Goal: Task Accomplishment & Management: Complete application form

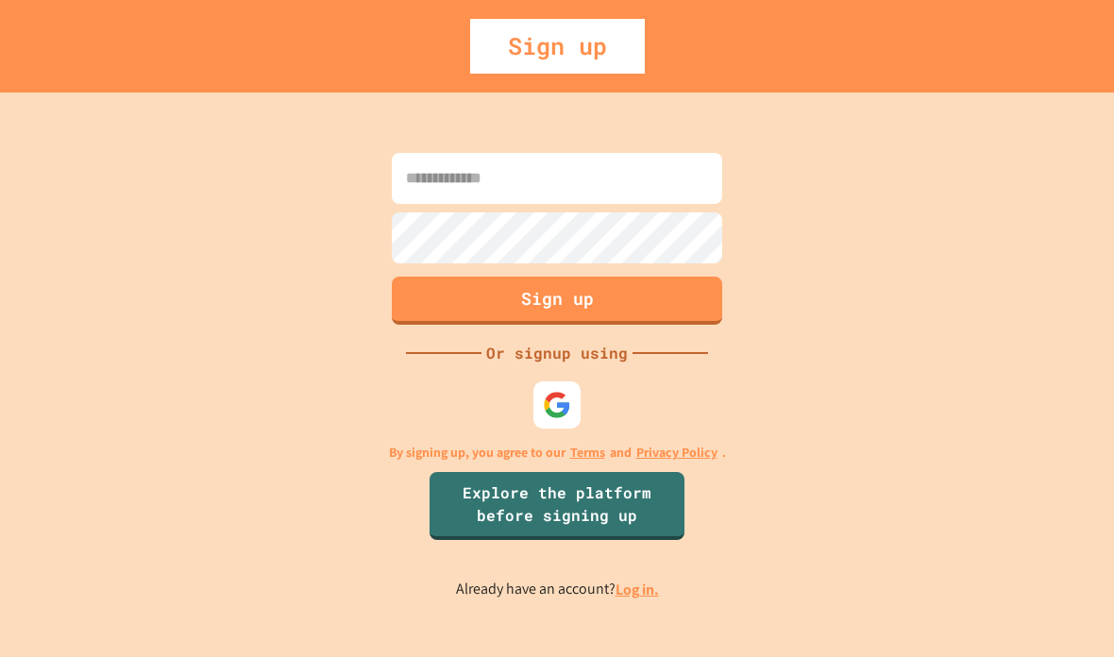
click at [511, 204] on input at bounding box center [557, 178] width 331 height 51
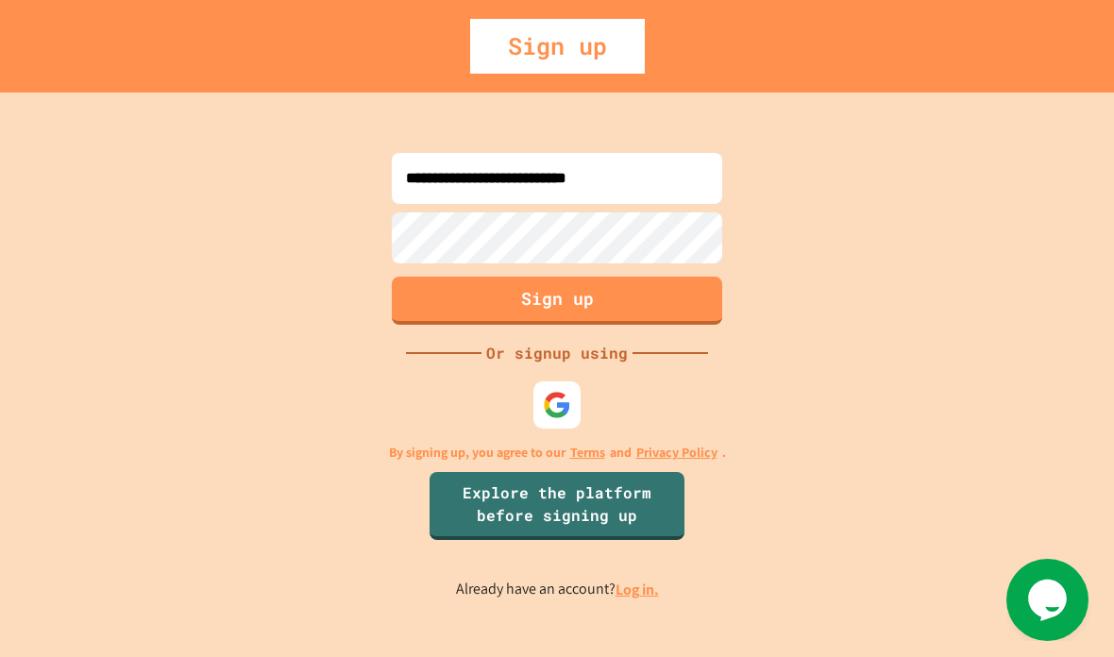
type input "**********"
click at [569, 419] on img at bounding box center [557, 405] width 28 height 28
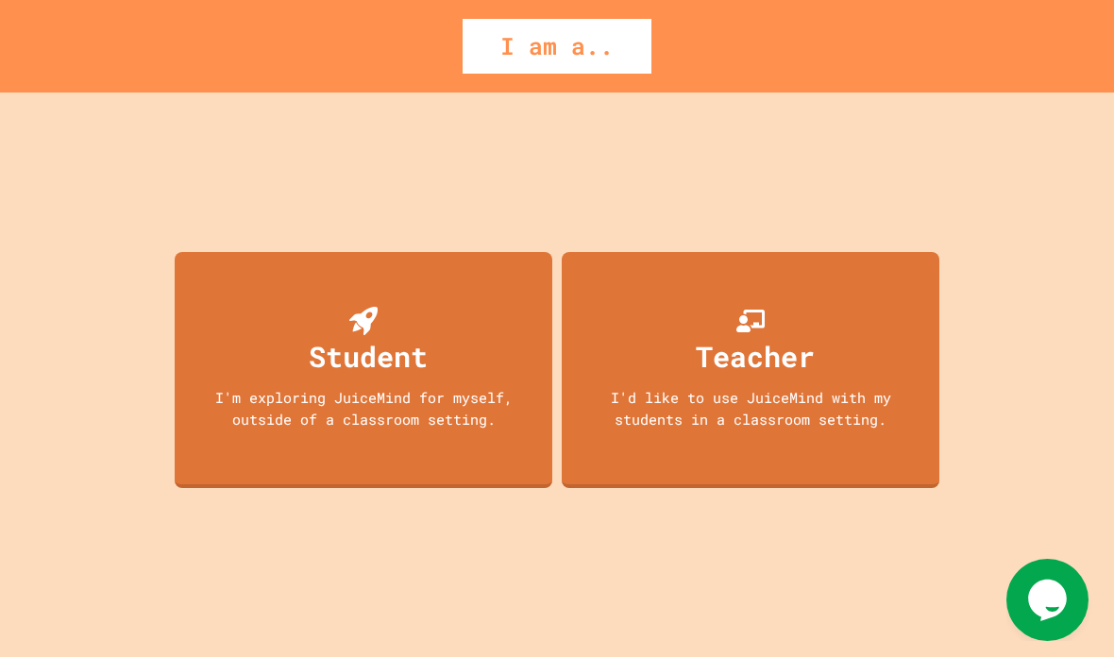
click at [263, 430] on div "I'm exploring JuiceMind for myself, outside of a classroom setting." at bounding box center [364, 408] width 340 height 42
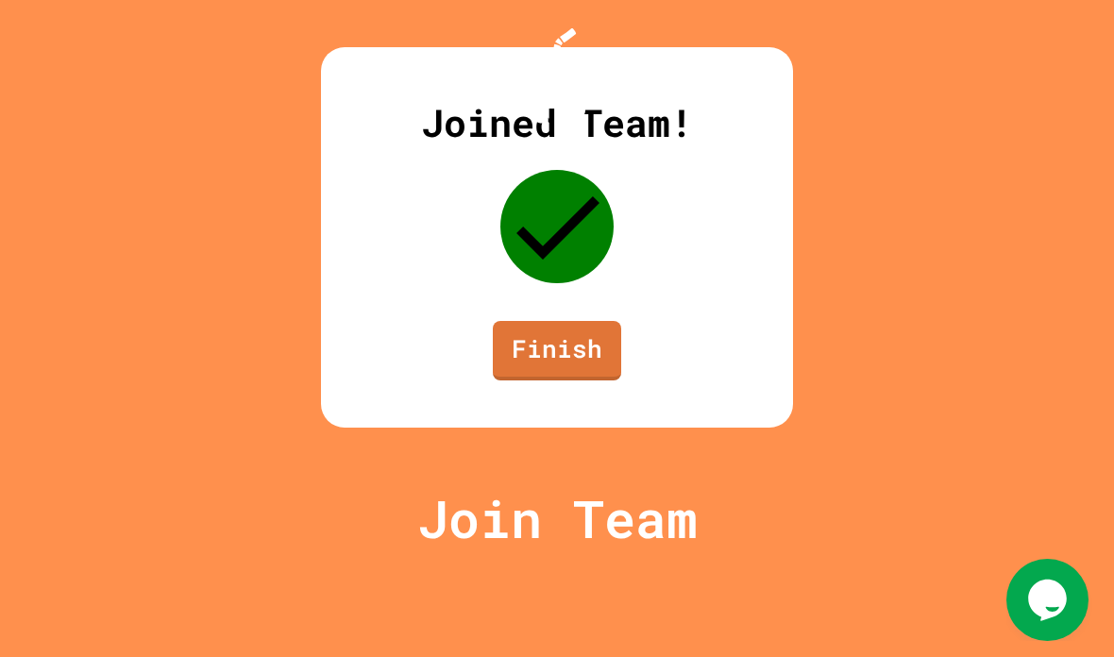
click at [563, 381] on link "Finish" at bounding box center [557, 350] width 128 height 59
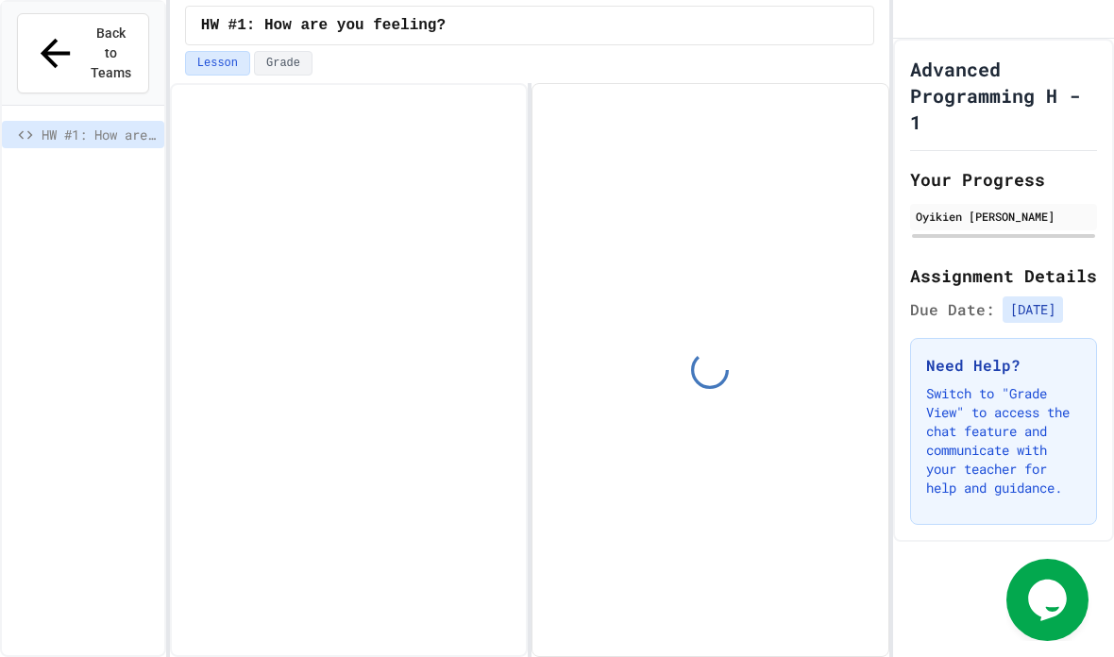
scroll to position [76, 0]
